Goal: Task Accomplishment & Management: Use online tool/utility

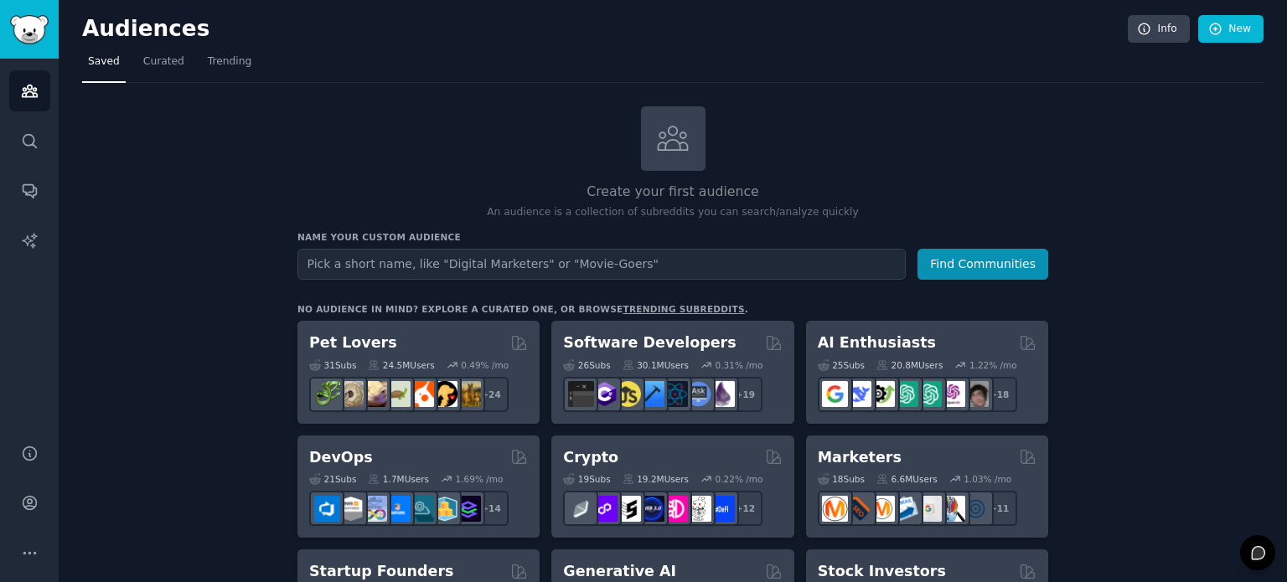
click at [513, 266] on input "text" at bounding box center [601, 264] width 608 height 31
type input "avatars"
click at [917, 249] on button "Find Communities" at bounding box center [982, 264] width 131 height 31
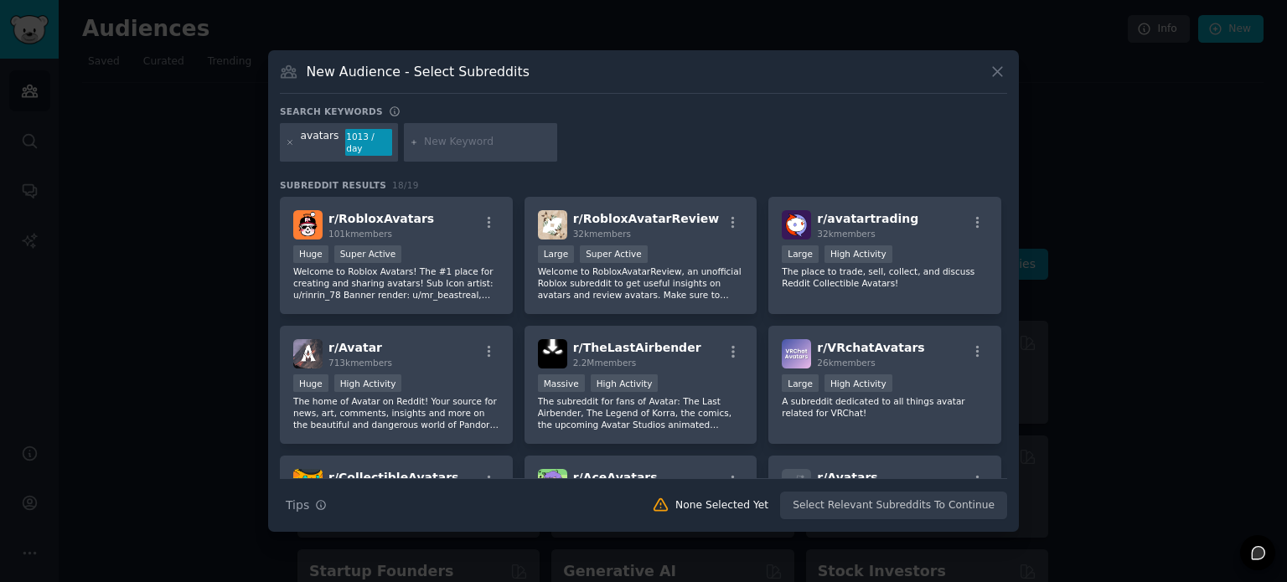
click at [430, 101] on div "New Audience - Select Subreddits Search keywords Try a 2-4 keywords your audien…" at bounding box center [643, 291] width 751 height 482
click at [427, 146] on input "text" at bounding box center [487, 142] width 127 height 15
click at [287, 145] on icon at bounding box center [290, 142] width 9 height 9
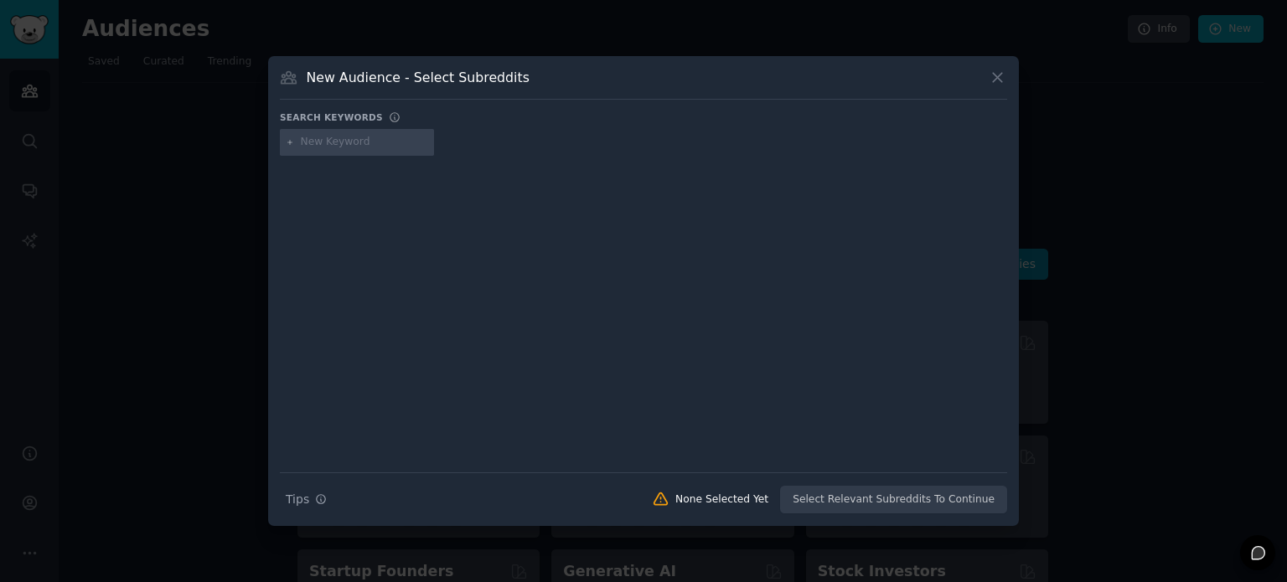
click at [342, 142] on input "text" at bounding box center [364, 142] width 127 height 15
type input "Genies Avatars"
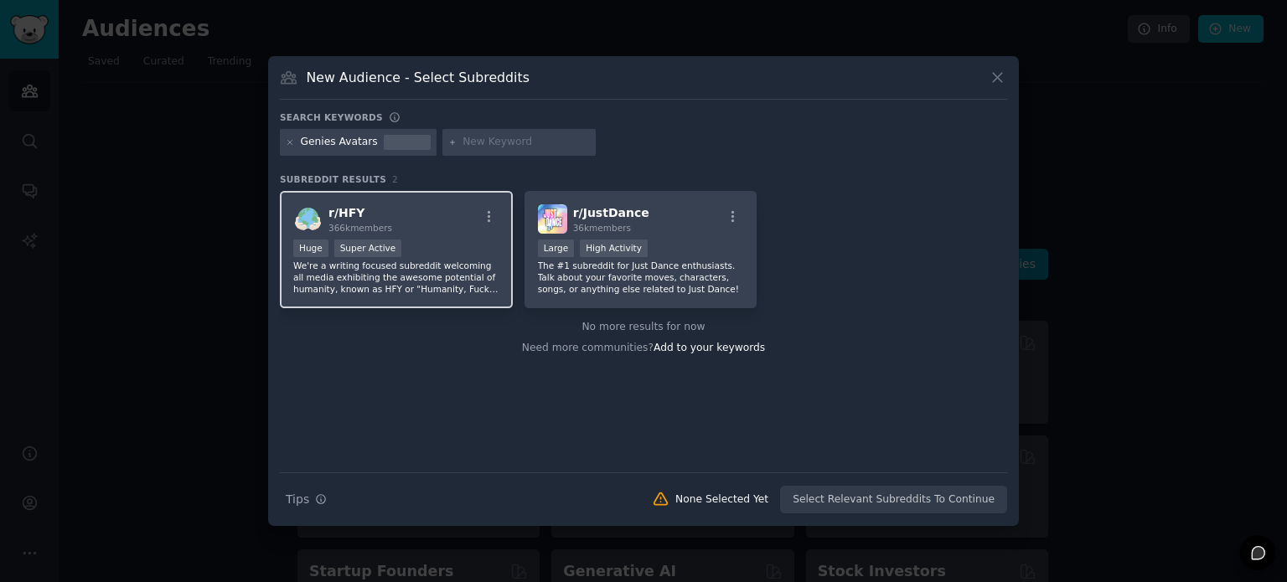
click at [442, 274] on p "We're a writing focused subreddit welcoming all media exhibiting the awesome po…" at bounding box center [396, 277] width 206 height 35
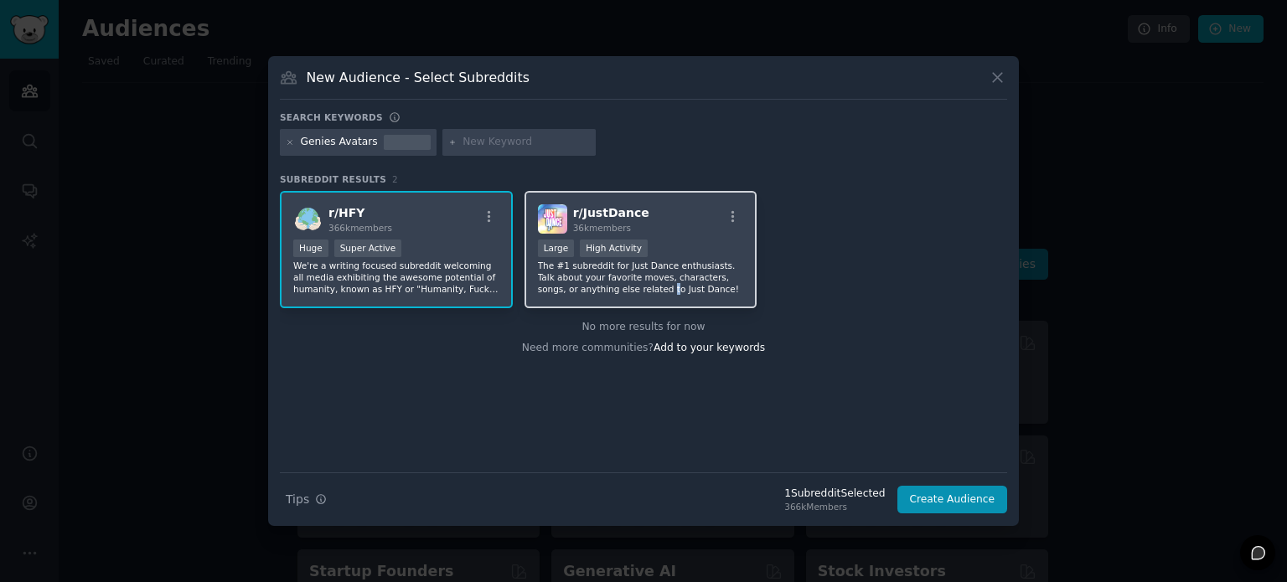
click at [623, 291] on p "The #1 subreddit for Just Dance enthusiasts. Talk about your favorite moves, ch…" at bounding box center [641, 277] width 206 height 35
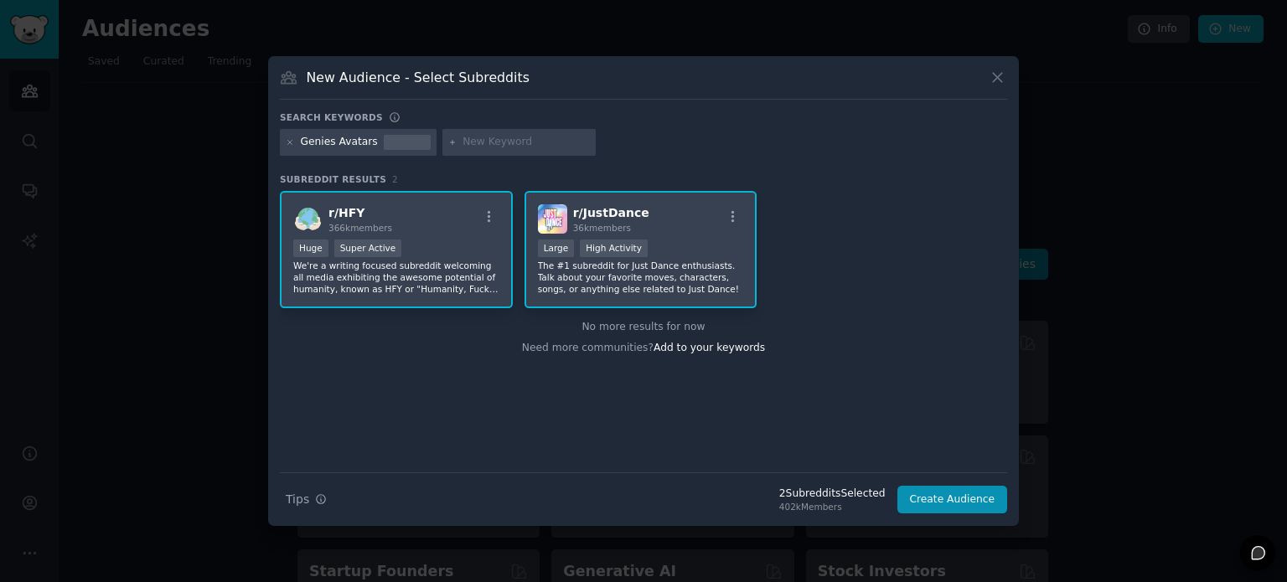
click at [476, 275] on p "We're a writing focused subreddit welcoming all media exhibiting the awesome po…" at bounding box center [396, 277] width 206 height 35
click at [668, 271] on p "The #1 subreddit for Just Dance enthusiasts. Talk about your favorite moves, ch…" at bounding box center [641, 277] width 206 height 35
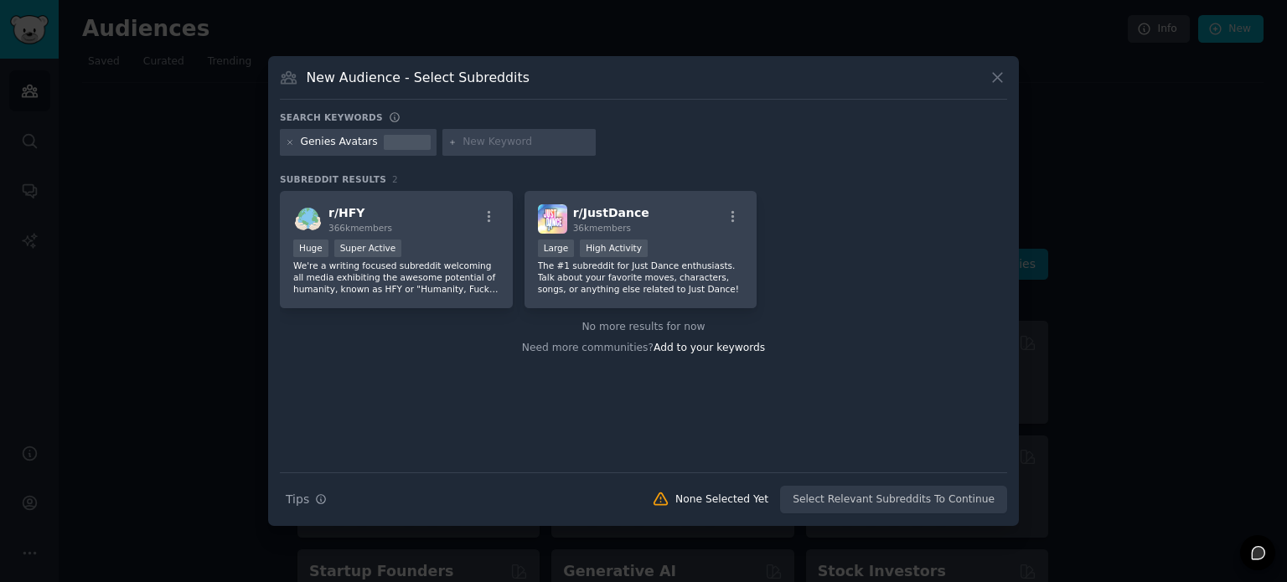
click at [487, 141] on input "text" at bounding box center [525, 142] width 127 height 15
type input "ready player me"
